Goal: Transaction & Acquisition: Purchase product/service

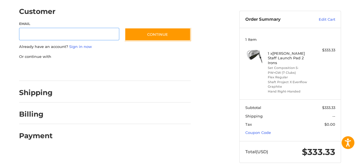
scroll to position [48, 0]
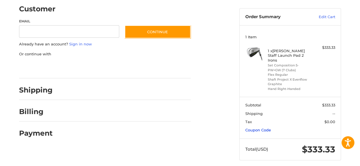
click at [254, 128] on link "Coupon Code" at bounding box center [258, 130] width 26 height 5
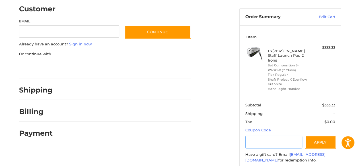
click at [249, 136] on input "Gift Certificate or Coupon Code" at bounding box center [273, 142] width 57 height 13
click at [65, 91] on div at bounding box center [124, 91] width 133 height 7
click at [36, 95] on div "Shipping" at bounding box center [36, 90] width 34 height 10
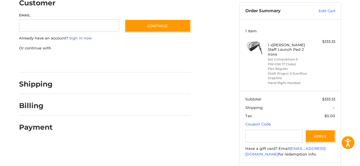
scroll to position [78, 0]
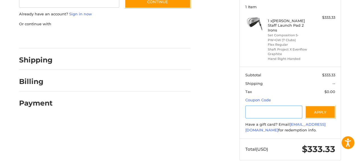
click at [246, 107] on input "Gift Certificate or Coupon Code" at bounding box center [273, 112] width 57 height 13
type input "*********"
click at [320, 106] on button "Apply" at bounding box center [320, 112] width 30 height 13
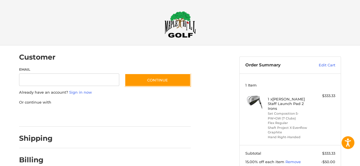
scroll to position [0, 0]
